Goal: Information Seeking & Learning: Learn about a topic

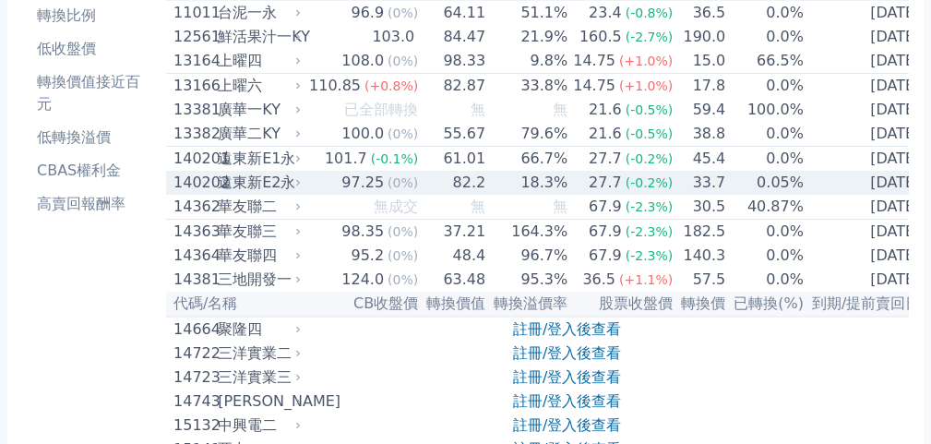
scroll to position [277, 0]
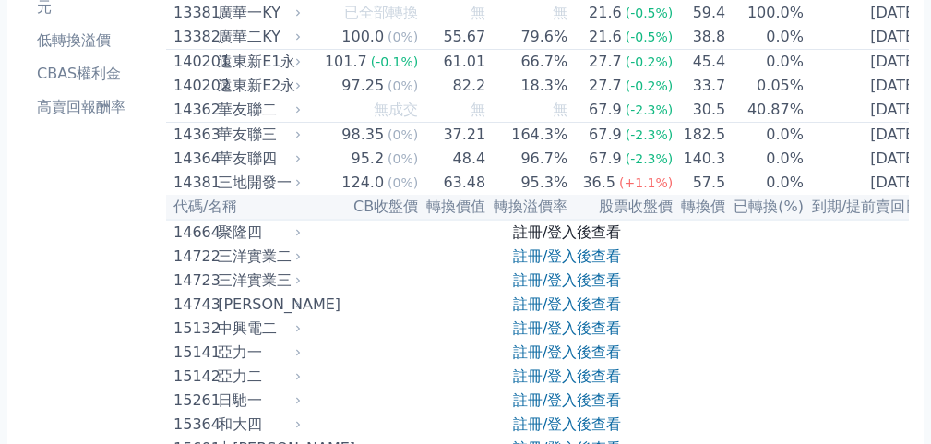
click at [541, 241] on link "註冊/登入後查看" at bounding box center [567, 232] width 108 height 18
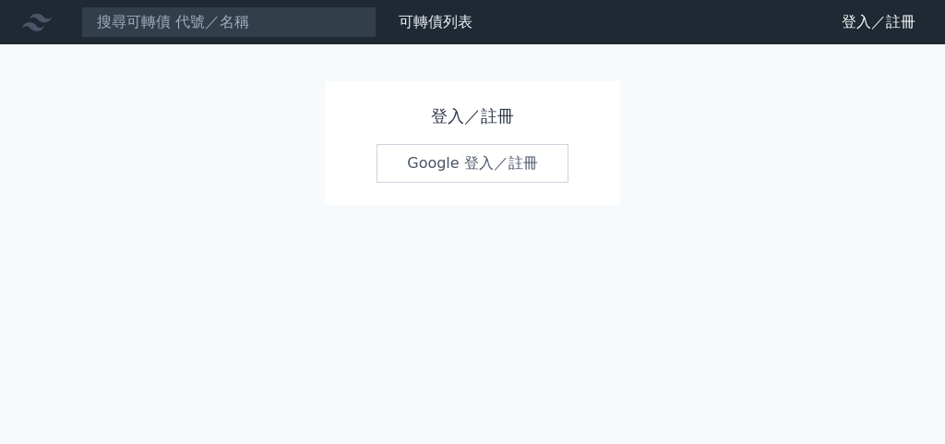
click at [451, 171] on link "Google 登入／註冊" at bounding box center [472, 163] width 192 height 39
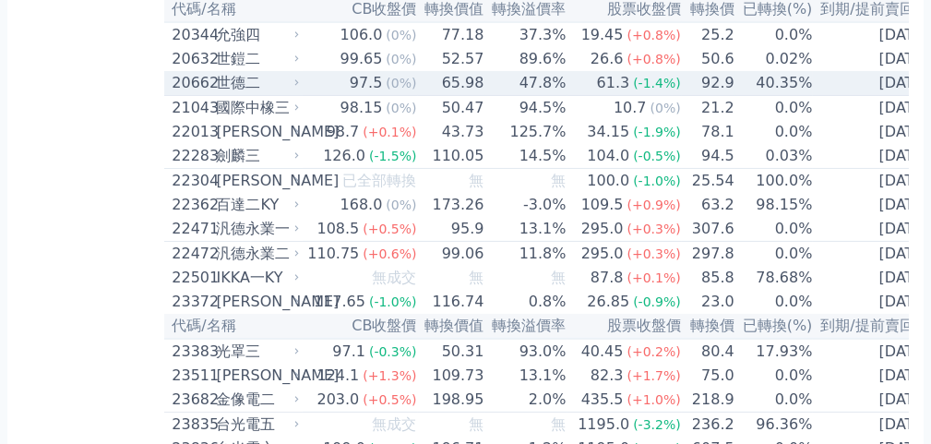
scroll to position [1015, 0]
